Goal: Task Accomplishment & Management: Manage account settings

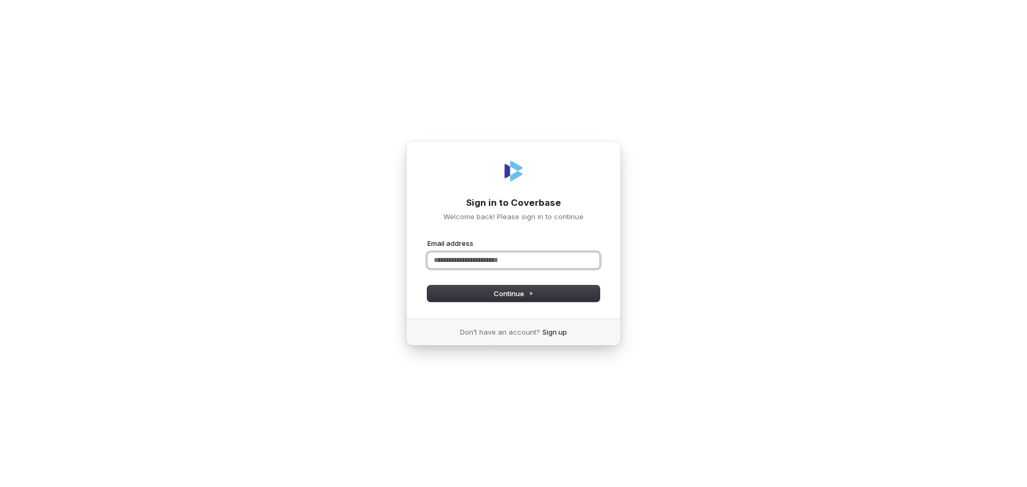
click at [532, 259] on input "Email address" at bounding box center [513, 260] width 172 height 16
click at [539, 294] on button "Continue" at bounding box center [513, 294] width 172 height 16
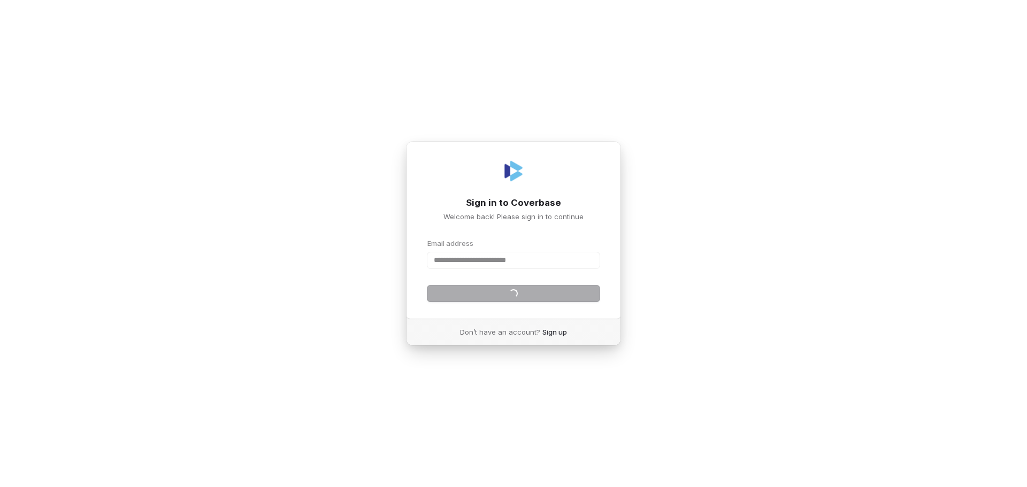
type input "**********"
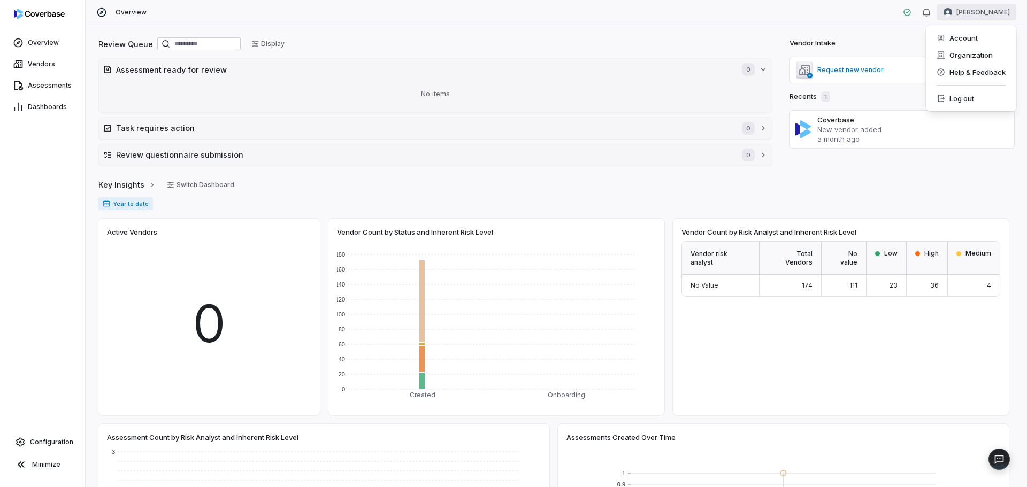
click at [984, 16] on html "Overview Vendors Assessments Dashboards Configuration Minimize Overview [PERSON…" at bounding box center [513, 243] width 1027 height 487
click at [968, 39] on div "Account" at bounding box center [971, 37] width 82 height 17
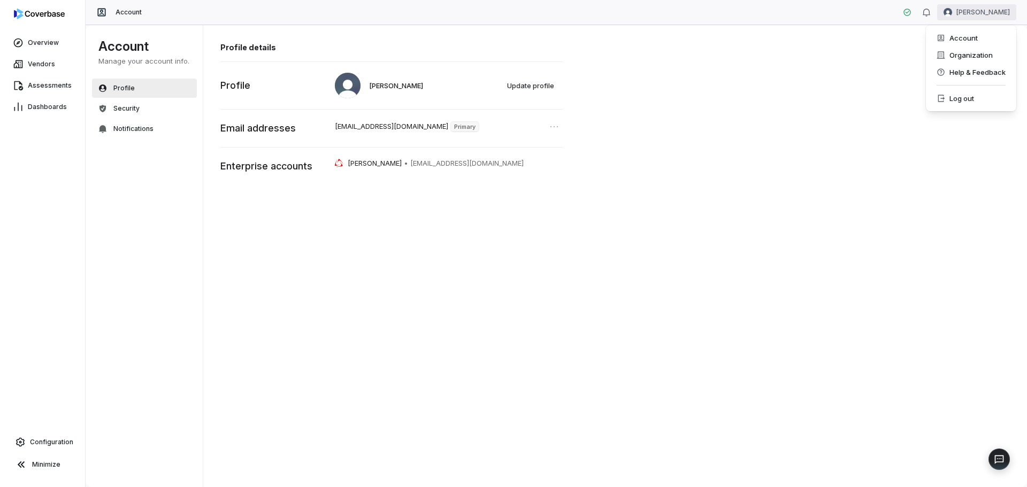
click at [987, 12] on html "Overview Vendors Assessments Dashboards Configuration Minimize Account [PERSON_…" at bounding box center [513, 243] width 1027 height 487
click at [962, 51] on div "Organization" at bounding box center [971, 55] width 82 height 17
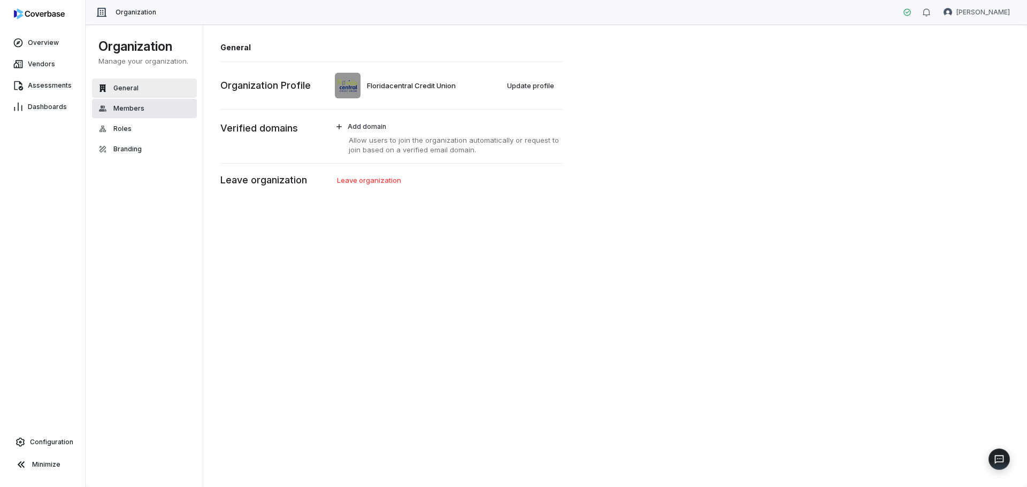
click at [128, 106] on span "Members" at bounding box center [128, 108] width 31 height 9
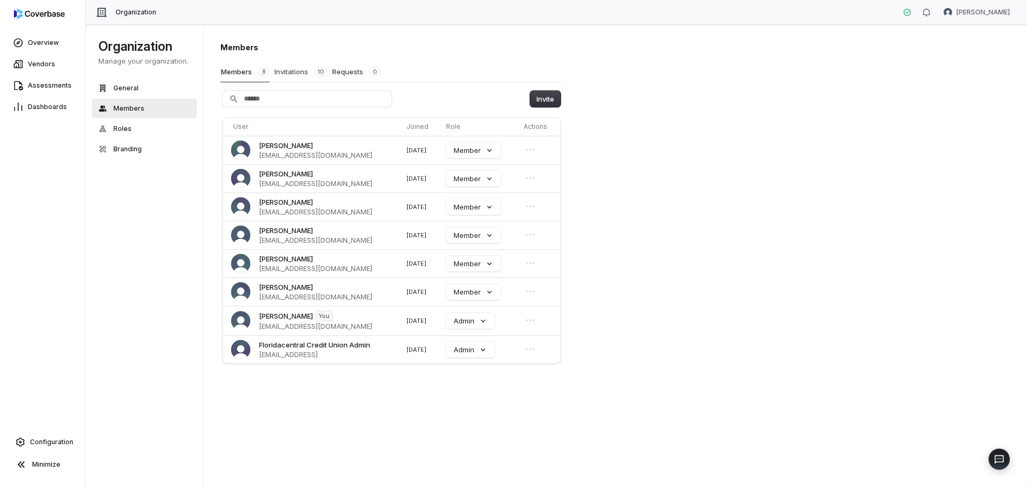
click at [294, 71] on button "Invitations 10" at bounding box center [300, 72] width 53 height 20
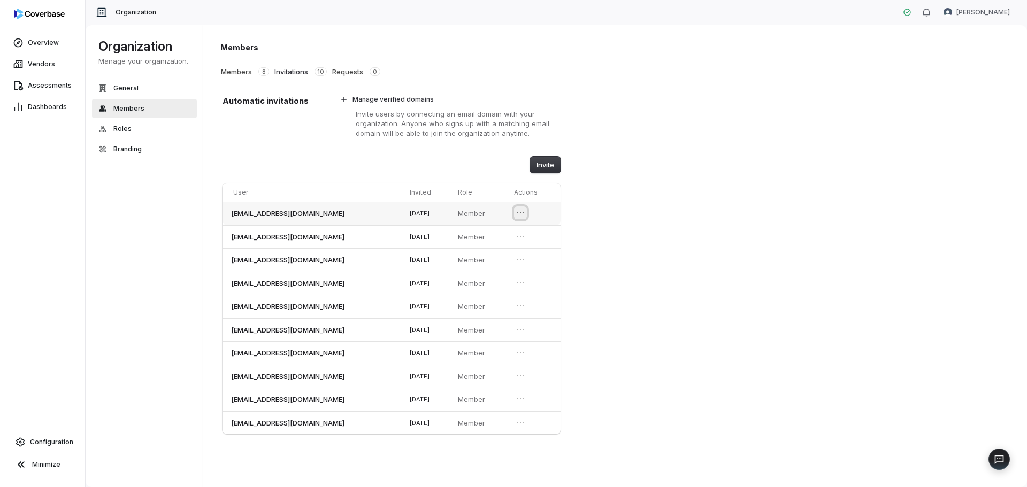
click at [523, 211] on icon "Open menu" at bounding box center [520, 213] width 11 height 11
click at [695, 218] on div "Members Members 8 Invitations 10 Requests 0 Automatic invitations Manage verifi…" at bounding box center [615, 256] width 824 height 463
